Goal: Information Seeking & Learning: Check status

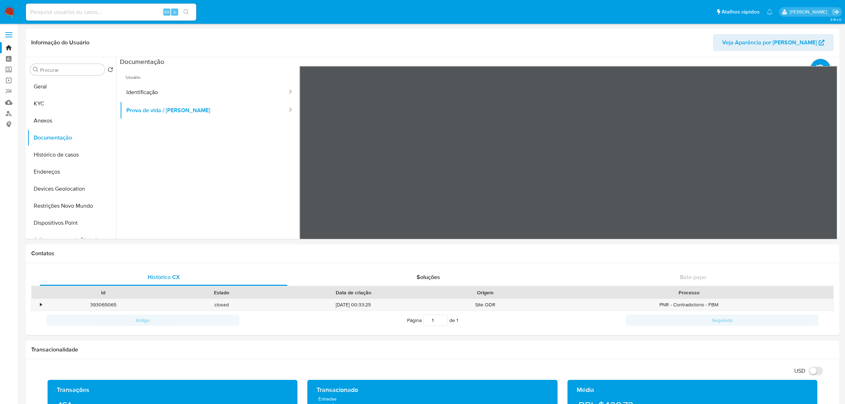
select select "10"
click at [54, 105] on button "KYC" at bounding box center [68, 103] width 83 height 17
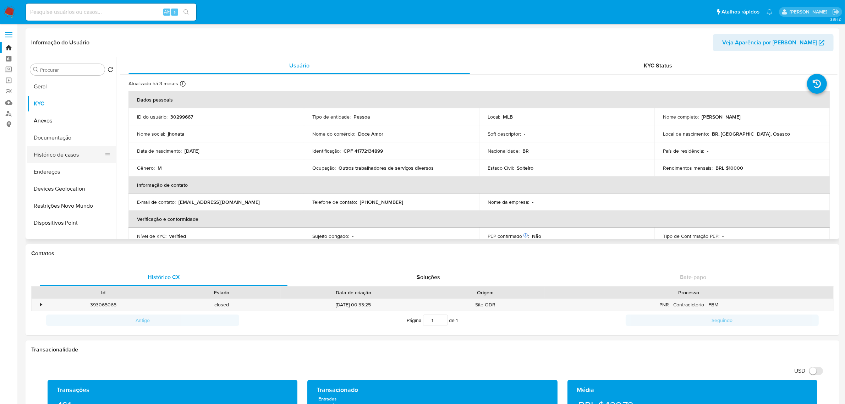
click at [65, 155] on button "Histórico de casos" at bounding box center [68, 154] width 83 height 17
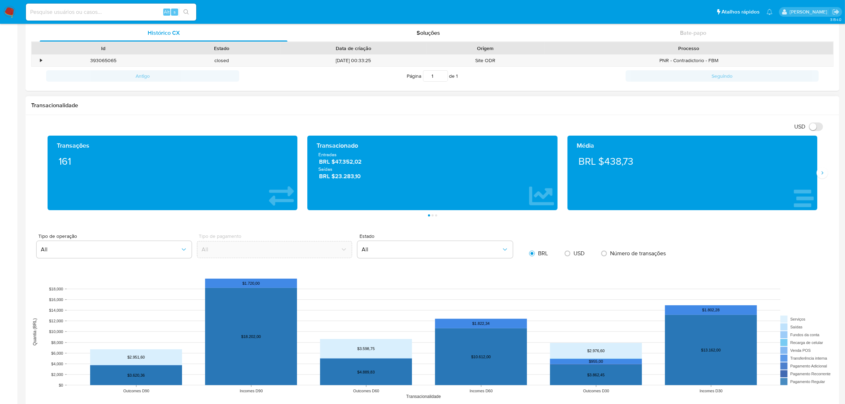
scroll to position [266, 0]
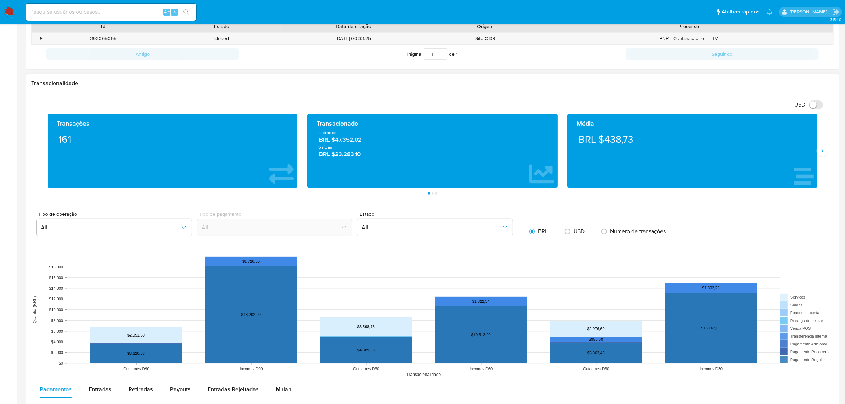
drag, startPoint x: 329, startPoint y: 144, endPoint x: 410, endPoint y: 139, distance: 81.4
click at [409, 138] on span "BRL $47.352,02" at bounding box center [432, 140] width 227 height 8
click at [825, 156] on button "Siguiente" at bounding box center [821, 150] width 11 height 11
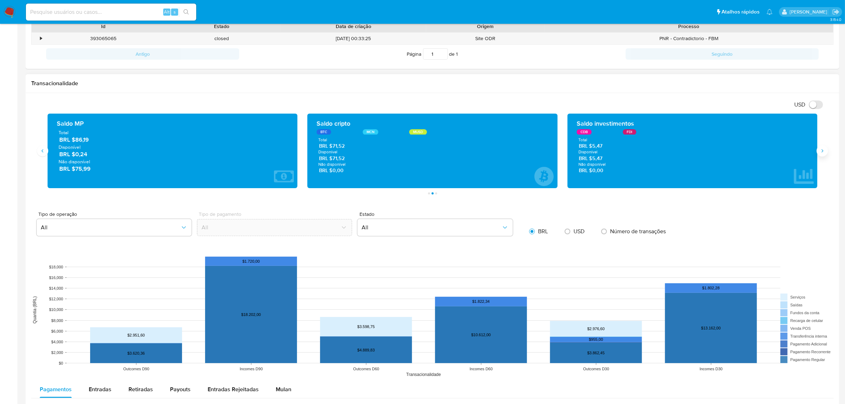
click at [825, 156] on button "Siguiente" at bounding box center [821, 150] width 11 height 11
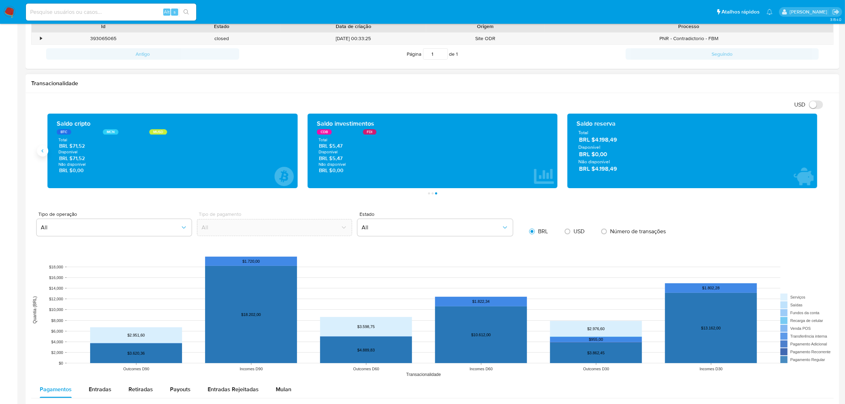
click at [41, 150] on icon "Anterior" at bounding box center [43, 151] width 6 height 6
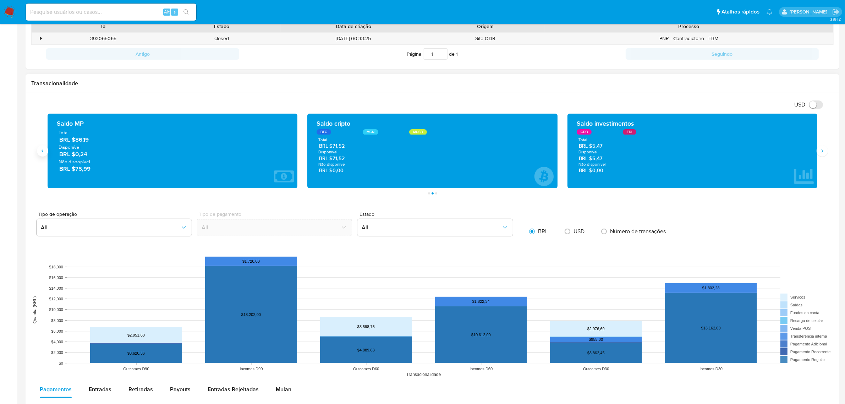
click at [41, 150] on icon "Anterior" at bounding box center [43, 151] width 6 height 6
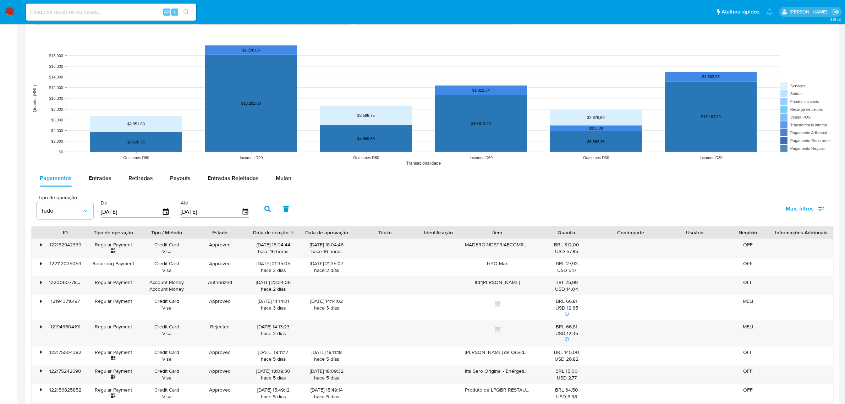
scroll to position [576, 0]
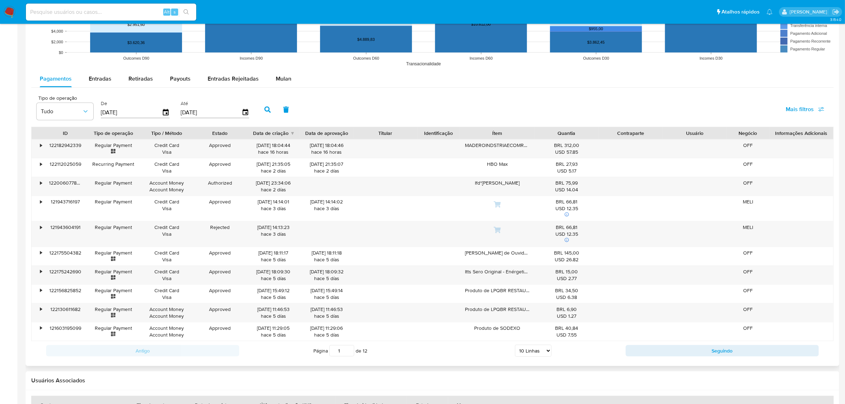
click at [234, 348] on div "ID Tipo de operação Tipo / Método Estado Data de criação Data de aprovação Titu…" at bounding box center [432, 243] width 802 height 233
click at [501, 311] on div "Produto de LPQBR RESTAURANTES E PADARIAS" at bounding box center [497, 312] width 74 height 18
click at [513, 318] on div "Produto de LPQBR RESTAURANTES E PADARIAS" at bounding box center [497, 312] width 74 height 18
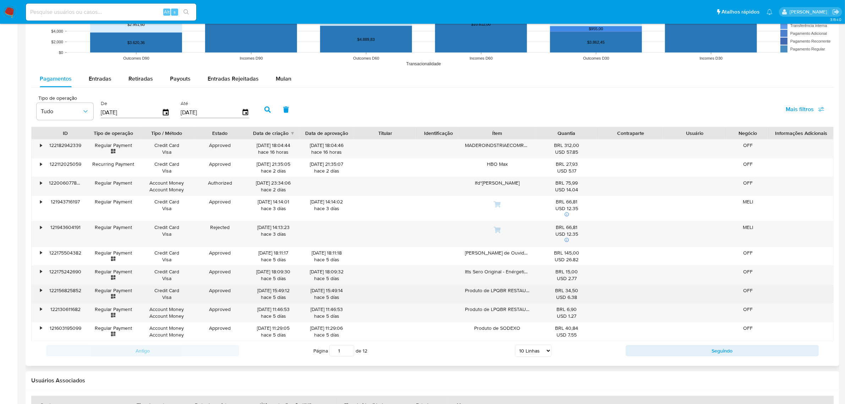
click at [531, 287] on div "Produto de LPQBR RESTAURANTES E PADARIAS" at bounding box center [497, 293] width 74 height 18
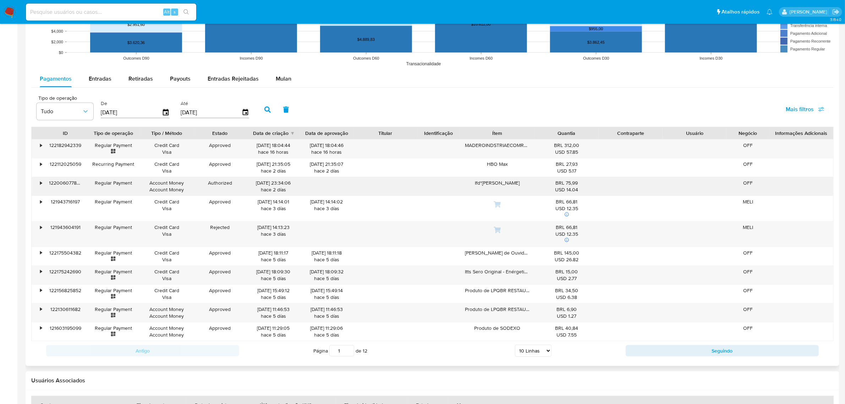
click at [580, 181] on div "BRL 75,99 USD 14.04" at bounding box center [567, 185] width 54 height 13
drag, startPoint x: 463, startPoint y: 146, endPoint x: 570, endPoint y: 146, distance: 107.5
click at [570, 146] on div "• 122182942339 Regular Payment Credit Card Visa Approved 17/08/2025 18:04:44 ha…" at bounding box center [432, 148] width 801 height 18
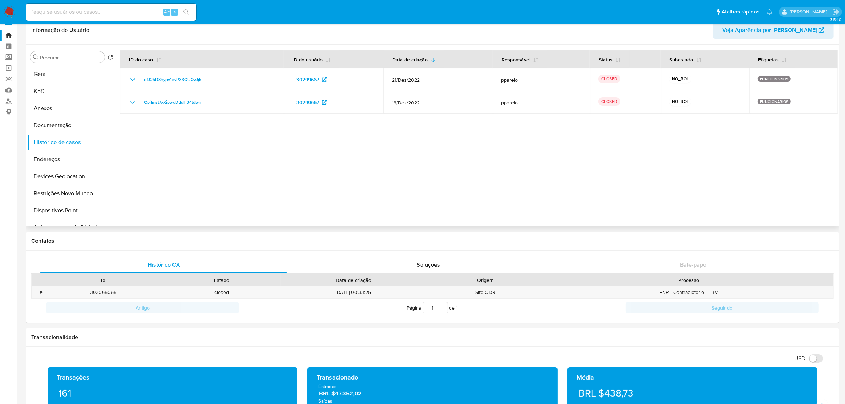
scroll to position [0, 0]
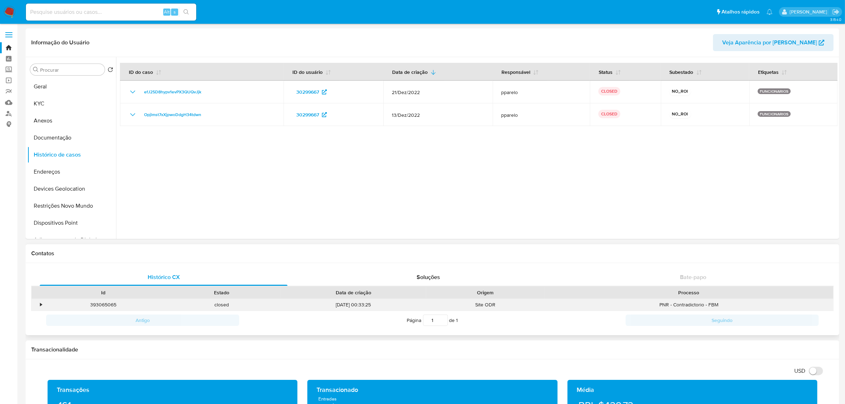
click at [41, 304] on div "•" at bounding box center [41, 304] width 2 height 7
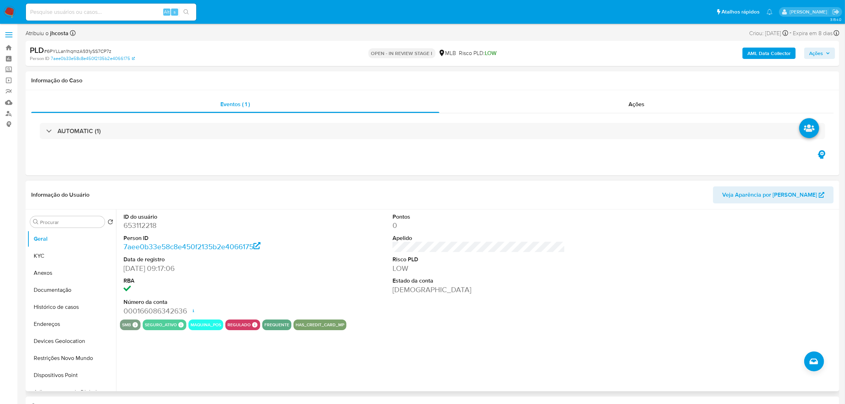
click at [141, 226] on dd "653112218" at bounding box center [209, 225] width 172 height 10
click at [141, 225] on dd "653112218" at bounding box center [209, 225] width 172 height 10
copy dd "653112218"
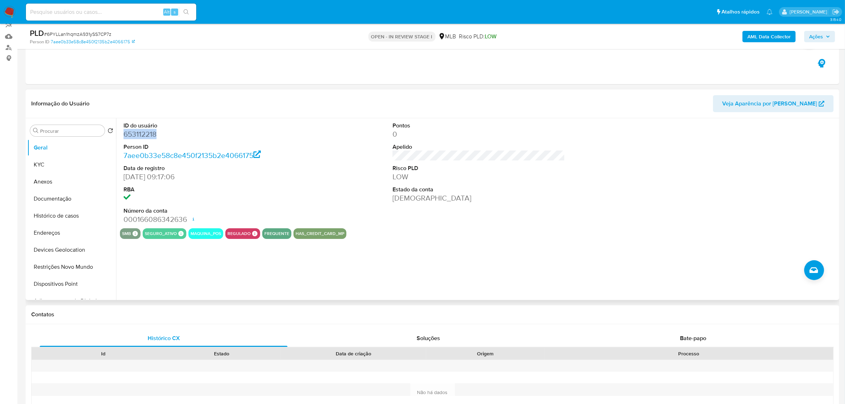
scroll to position [89, 0]
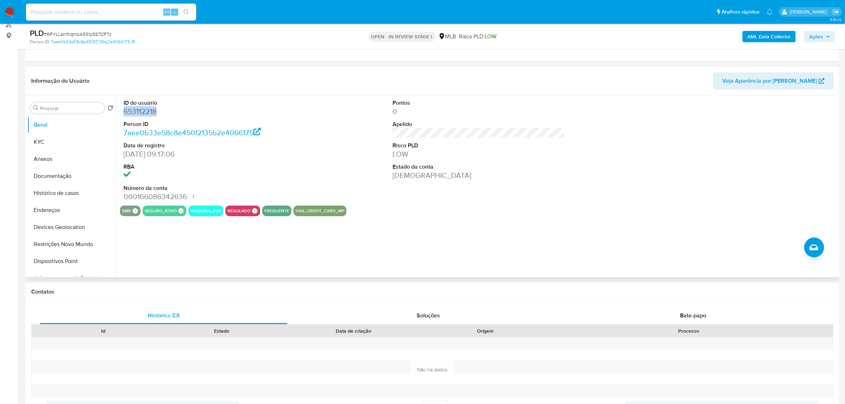
click at [152, 113] on dd "653112218" at bounding box center [209, 111] width 172 height 10
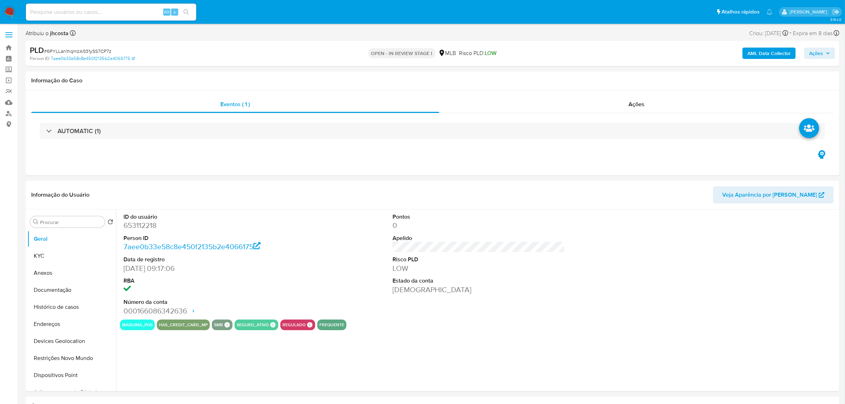
select select "10"
click at [10, 12] on img at bounding box center [10, 12] width 12 height 12
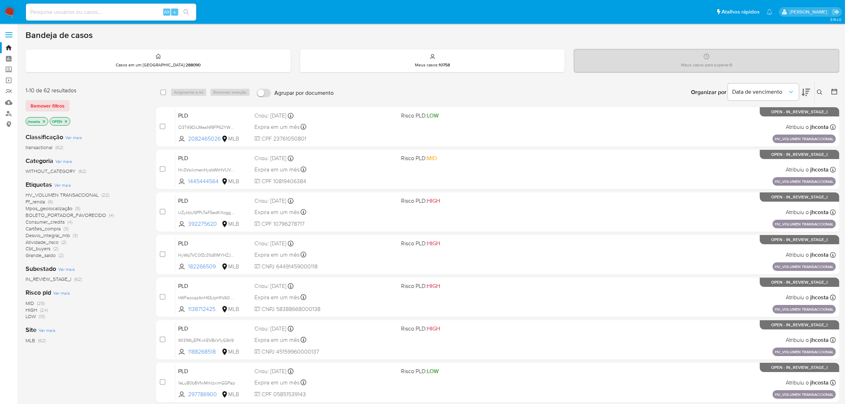
click at [72, 213] on span "BOLETO_PORTADOR_FAVORECIDO" at bounding box center [66, 214] width 81 height 7
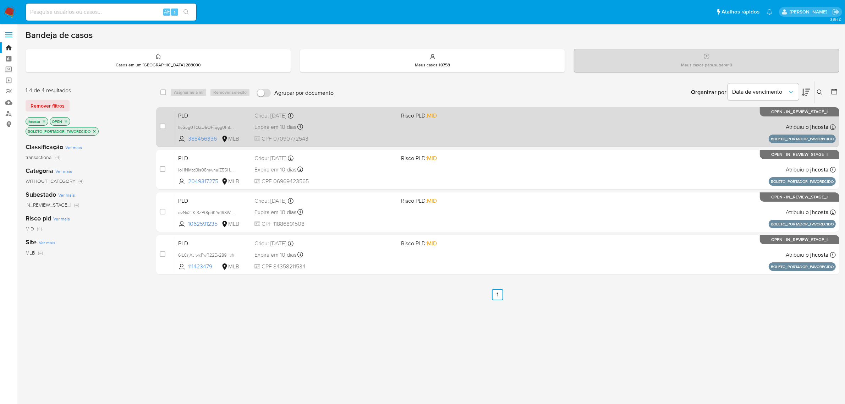
click at [330, 126] on div "Expira em 10 dias Expira em 28/08/2025 15:35:41" at bounding box center [324, 127] width 141 height 10
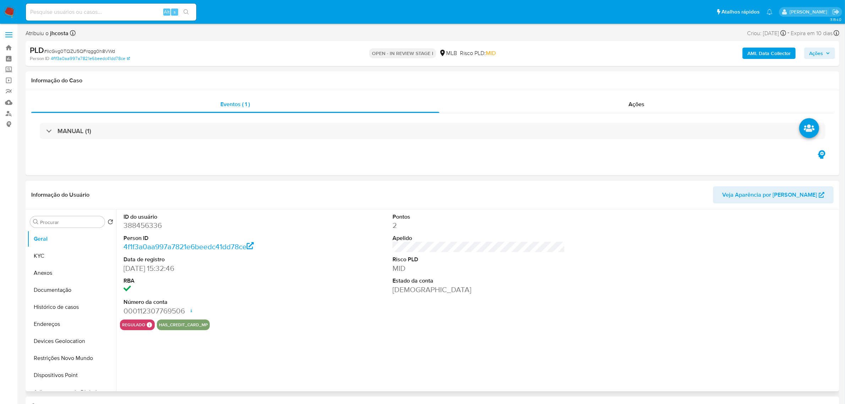
click at [137, 229] on dd "388456336" at bounding box center [209, 225] width 172 height 10
select select "10"
copy dd "388456336"
click at [135, 223] on dd "388456336" at bounding box center [209, 225] width 172 height 10
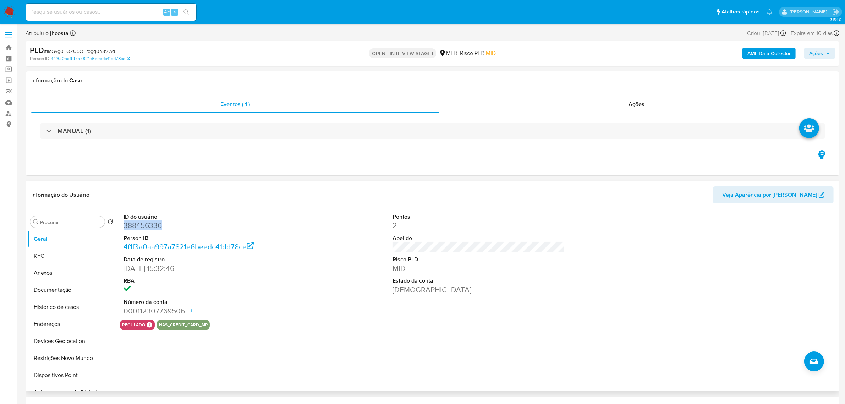
click at [135, 223] on dd "388456336" at bounding box center [209, 225] width 172 height 10
click at [136, 227] on dd "388456336" at bounding box center [209, 225] width 172 height 10
click at [145, 223] on dd "388456336" at bounding box center [209, 225] width 172 height 10
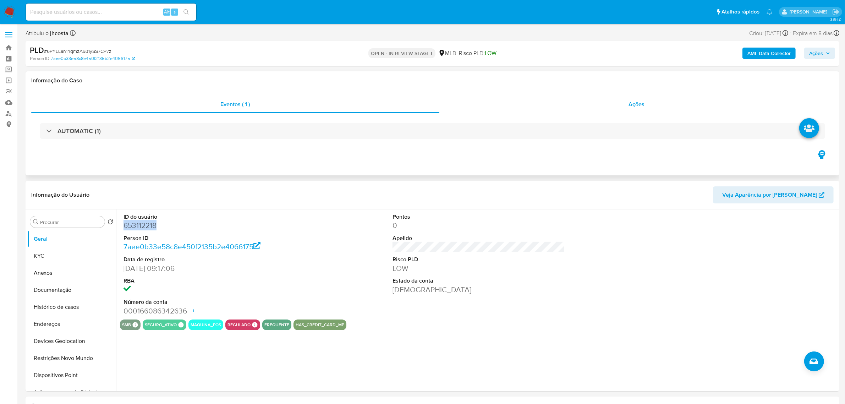
click at [635, 107] on div "Ações" at bounding box center [636, 104] width 394 height 17
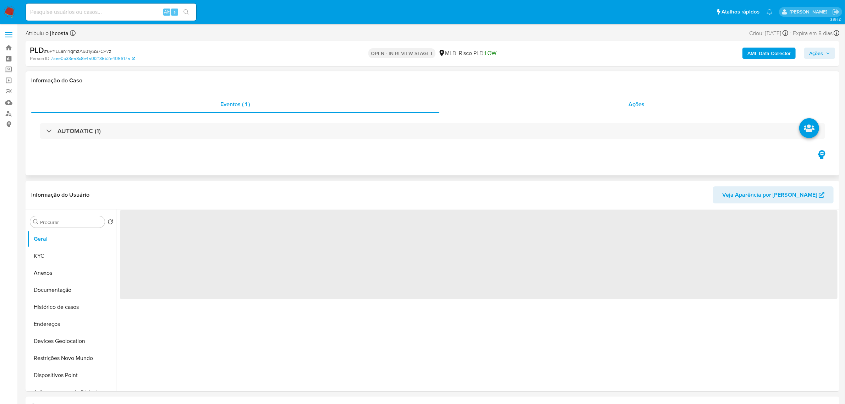
click at [602, 102] on div "Ações" at bounding box center [636, 104] width 394 height 17
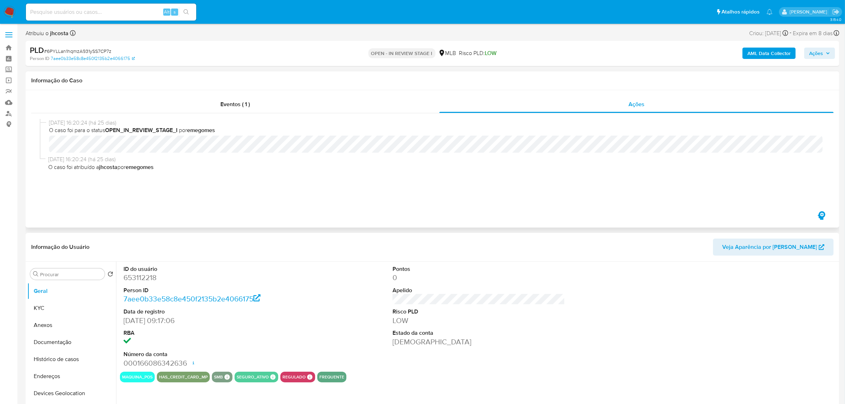
select select "10"
click at [134, 276] on dd "653112218" at bounding box center [209, 277] width 172 height 10
click at [143, 282] on dd "653112218" at bounding box center [209, 277] width 172 height 10
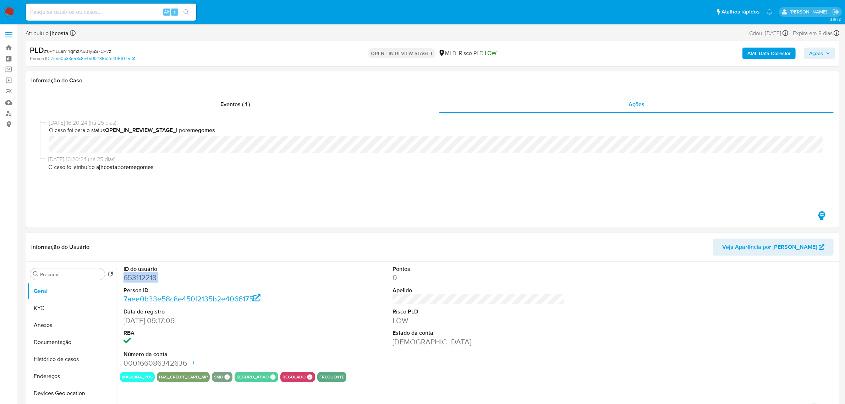
click at [143, 282] on dd "653112218" at bounding box center [209, 277] width 172 height 10
copy dd "653112218"
